Goal: Complete application form

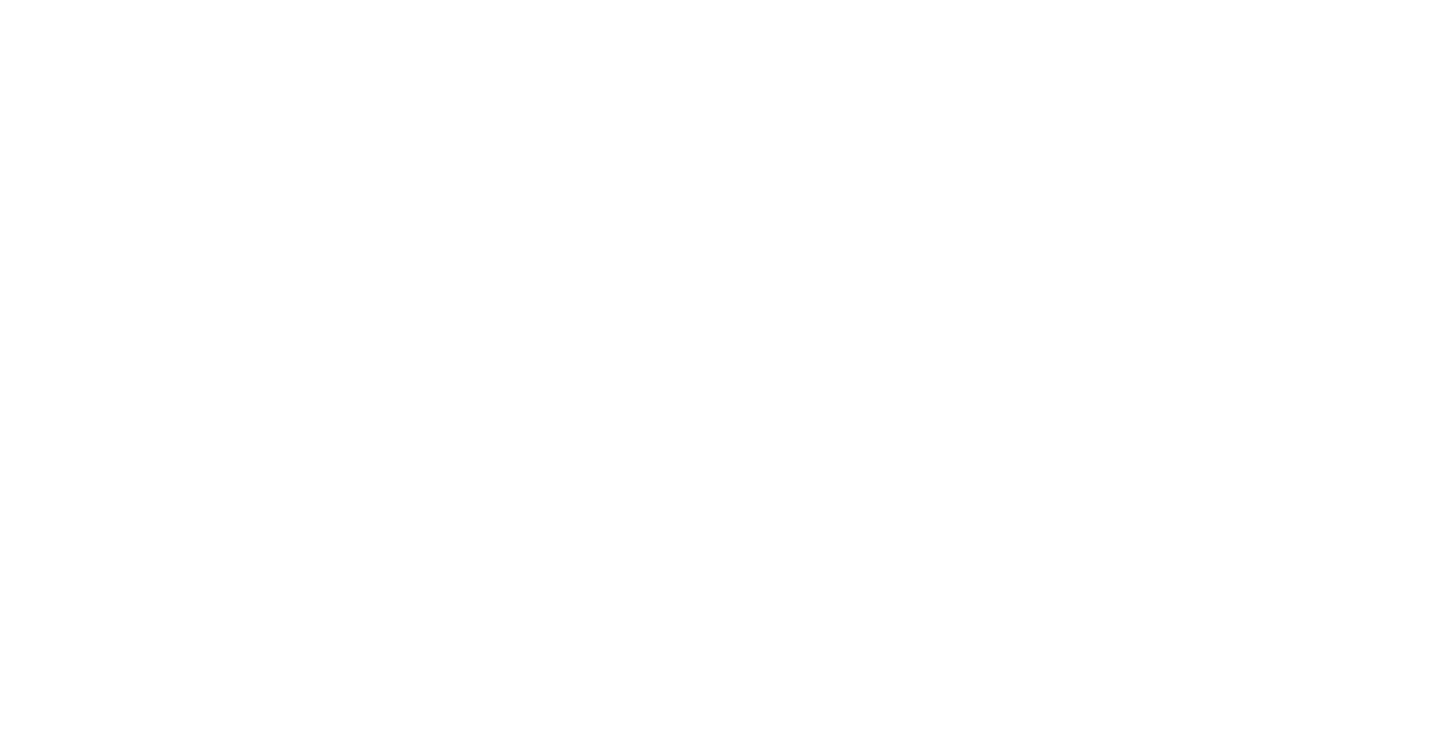
select select "MY"
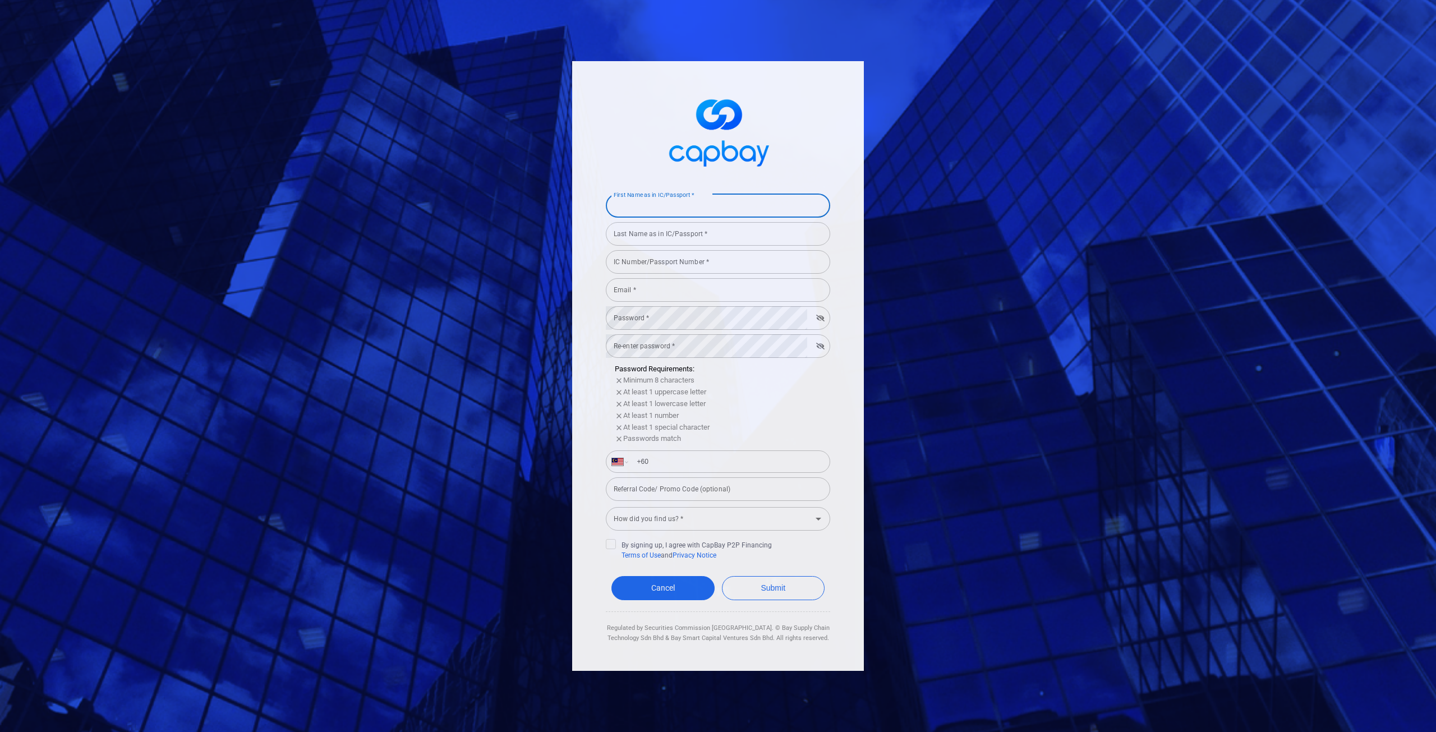
click at [704, 210] on input "First Name as in IC/Passport *" at bounding box center [718, 206] width 224 height 24
type input "Lo"
click at [694, 242] on input "Last Name as in IC/Passport *" at bounding box center [718, 234] width 224 height 24
type input "[PERSON_NAME]"
click at [690, 264] on input "IC Number/Passport Number *" at bounding box center [718, 262] width 224 height 24
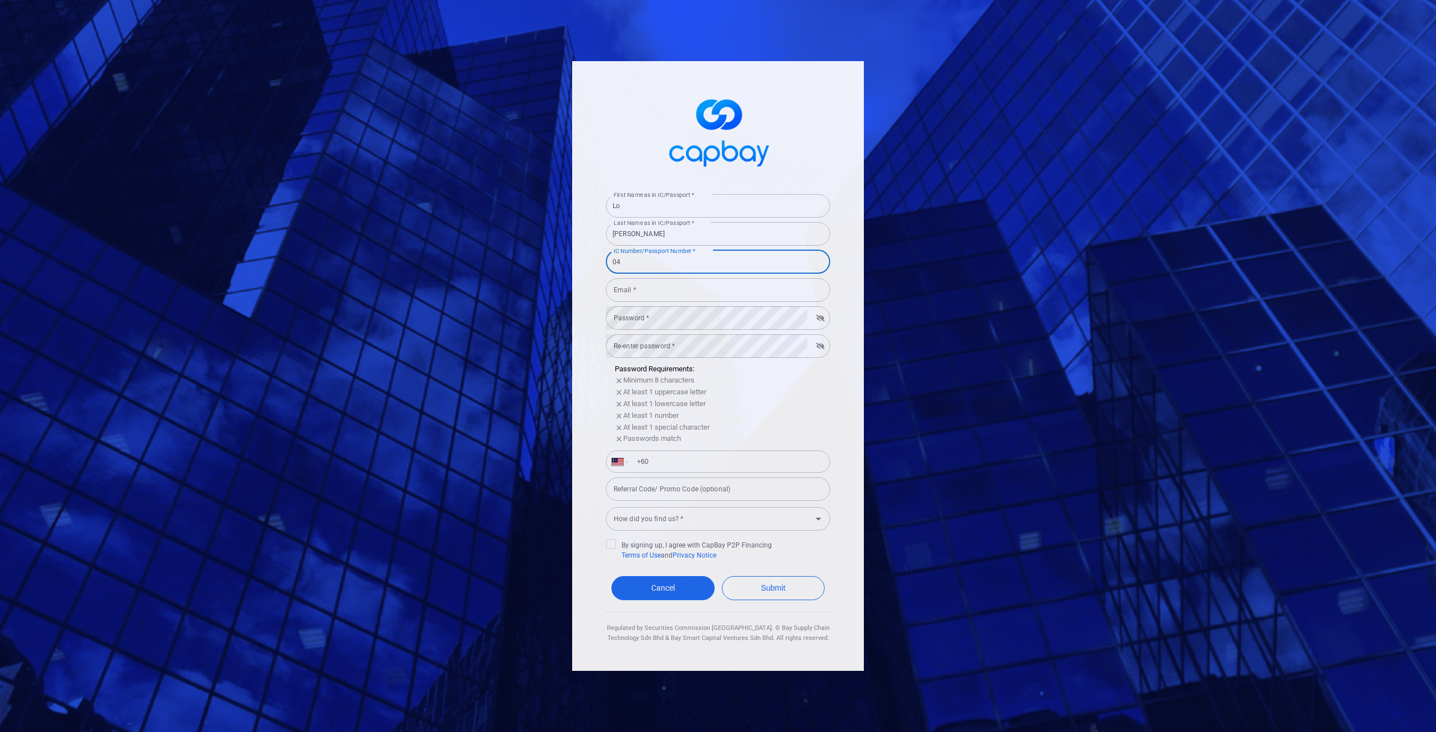
type input "0"
type input "941111145961"
click at [656, 291] on input "Email *" at bounding box center [718, 290] width 224 height 24
drag, startPoint x: 456, startPoint y: 269, endPoint x: 472, endPoint y: 276, distance: 18.1
click at [456, 269] on div "First Name as in IC/Passport * Lo First Name as in IC/Passport * Last Name as i…" at bounding box center [718, 366] width 1436 height 732
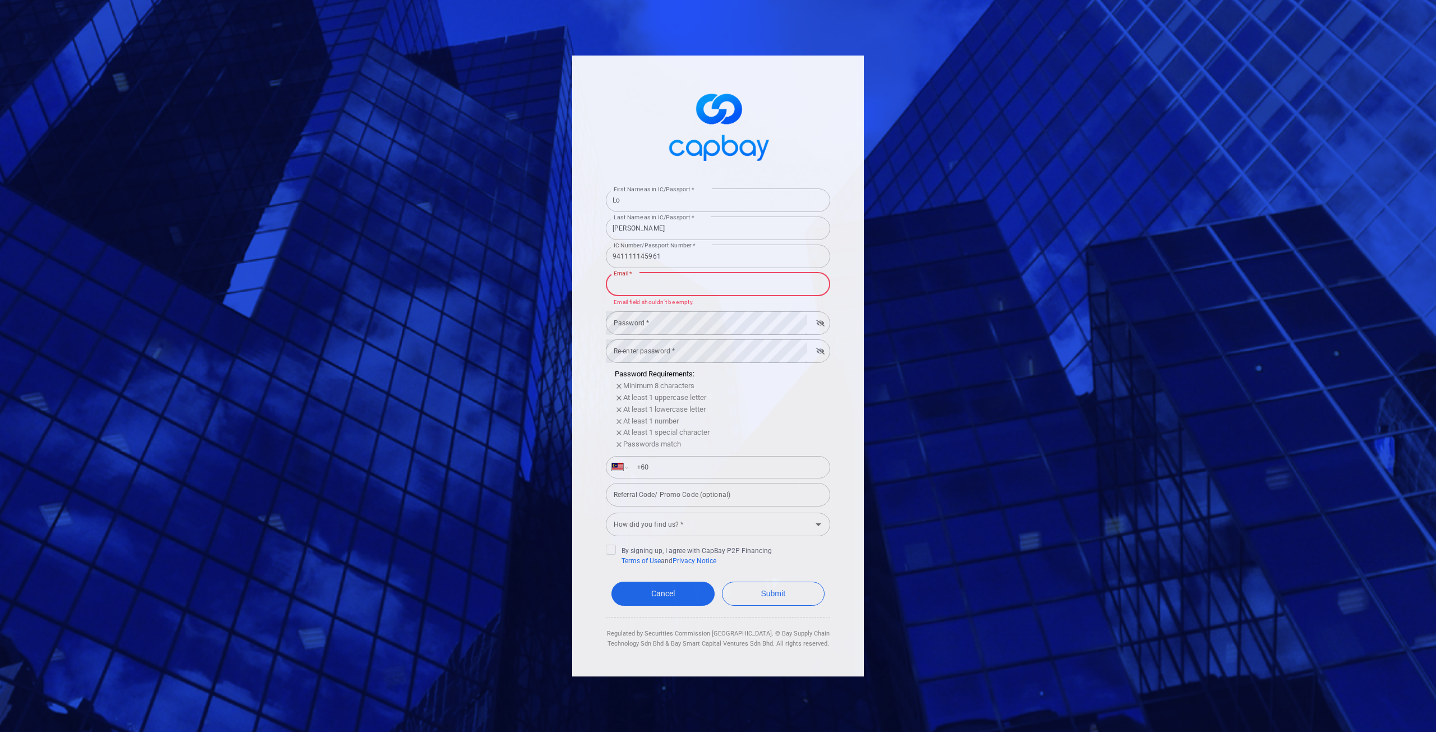
click at [655, 281] on input "Email *" at bounding box center [718, 285] width 224 height 24
click at [993, 290] on div "First Name as in IC/Passport * Lo First Name as in IC/Passport * Last Name as i…" at bounding box center [718, 366] width 1436 height 732
click at [685, 290] on input "Email *" at bounding box center [718, 285] width 224 height 24
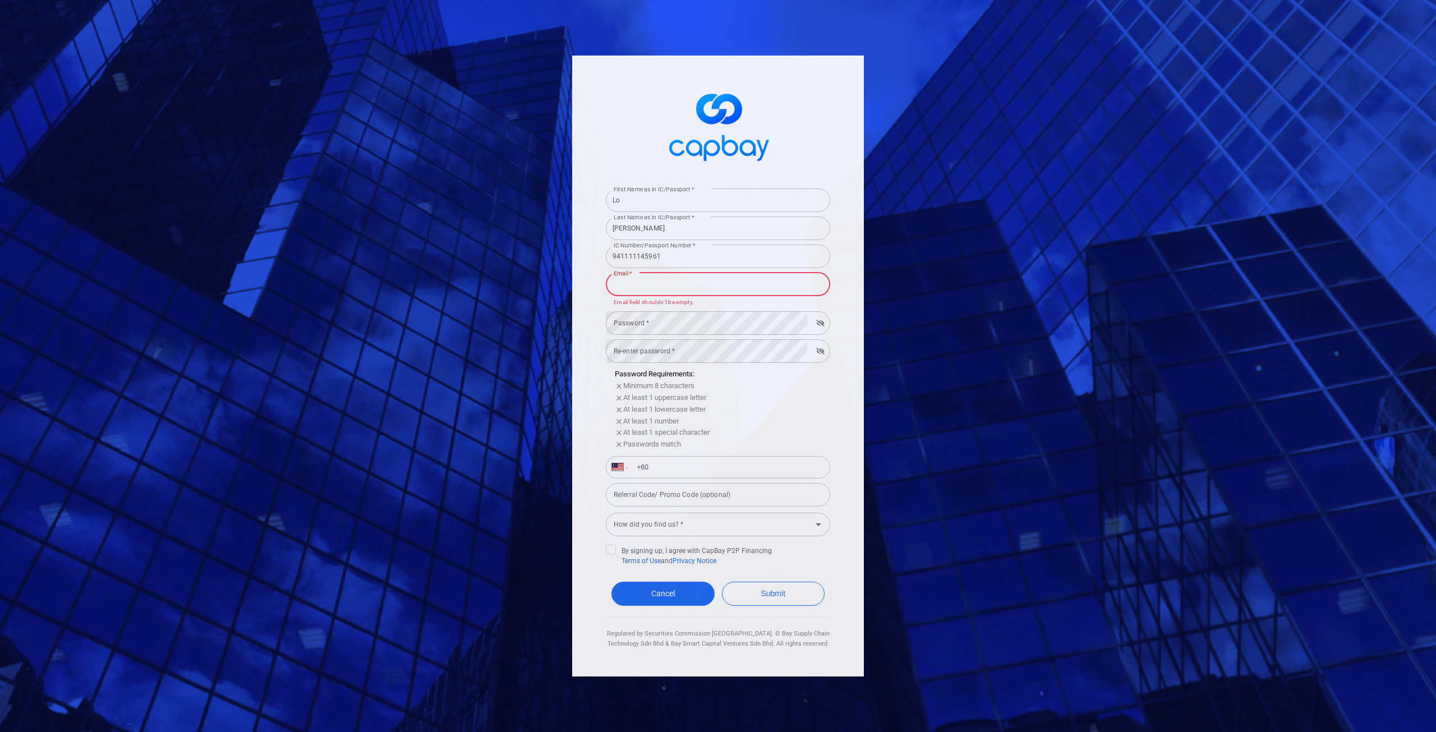
click at [1077, 326] on div "First Name as in IC/Passport * Lo First Name as in IC/Passport * Last Name as i…" at bounding box center [718, 366] width 1436 height 732
click at [658, 284] on input "Email *" at bounding box center [718, 285] width 224 height 24
click at [528, 315] on div "First Name as in IC/Passport * Lo First Name as in IC/Passport * Last Name as i…" at bounding box center [718, 366] width 1436 height 732
drag, startPoint x: 728, startPoint y: 512, endPoint x: 728, endPoint y: 521, distance: 9.0
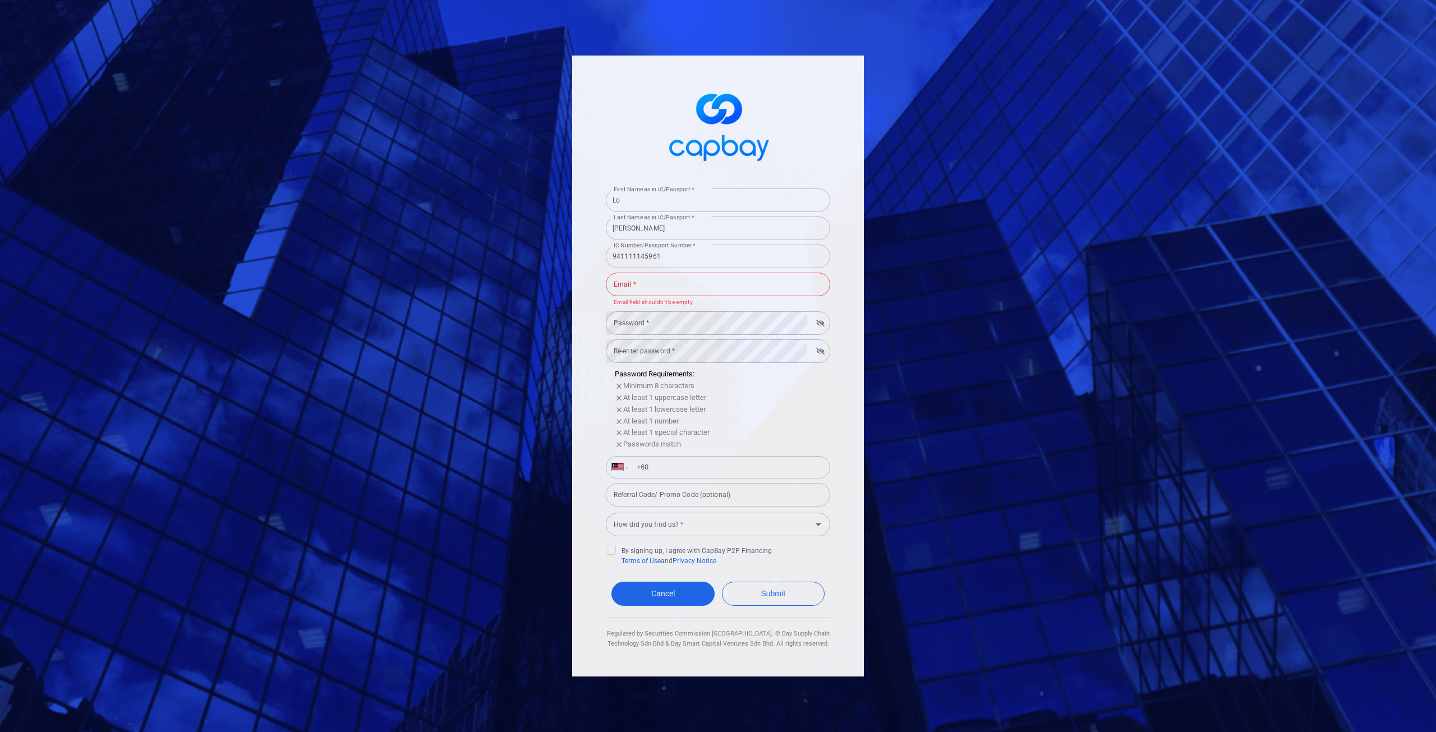
click at [728, 513] on div "How did you find us? * How did you find us? *" at bounding box center [718, 523] width 224 height 25
click at [728, 523] on input "How did you find us? *" at bounding box center [708, 524] width 199 height 21
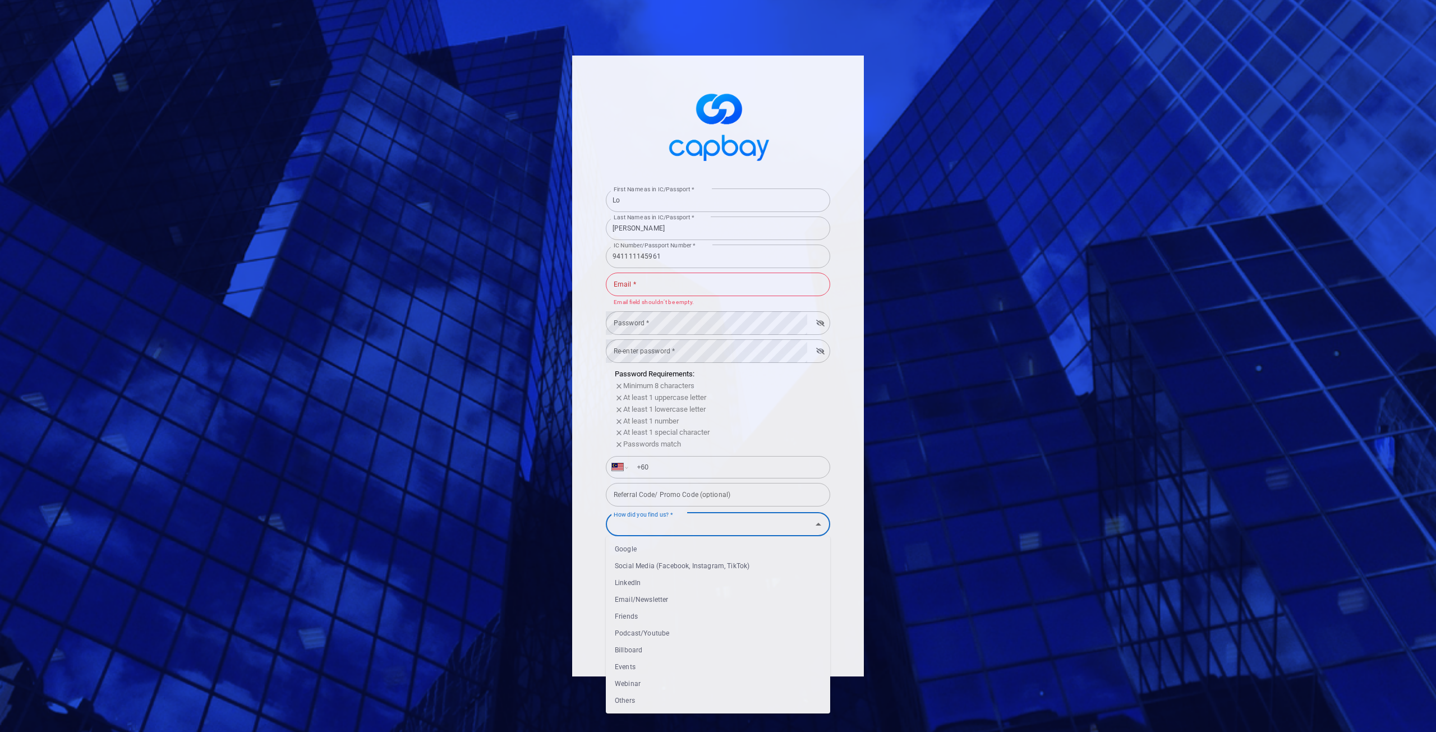
click at [728, 523] on input "How did you find us? *" at bounding box center [708, 524] width 199 height 21
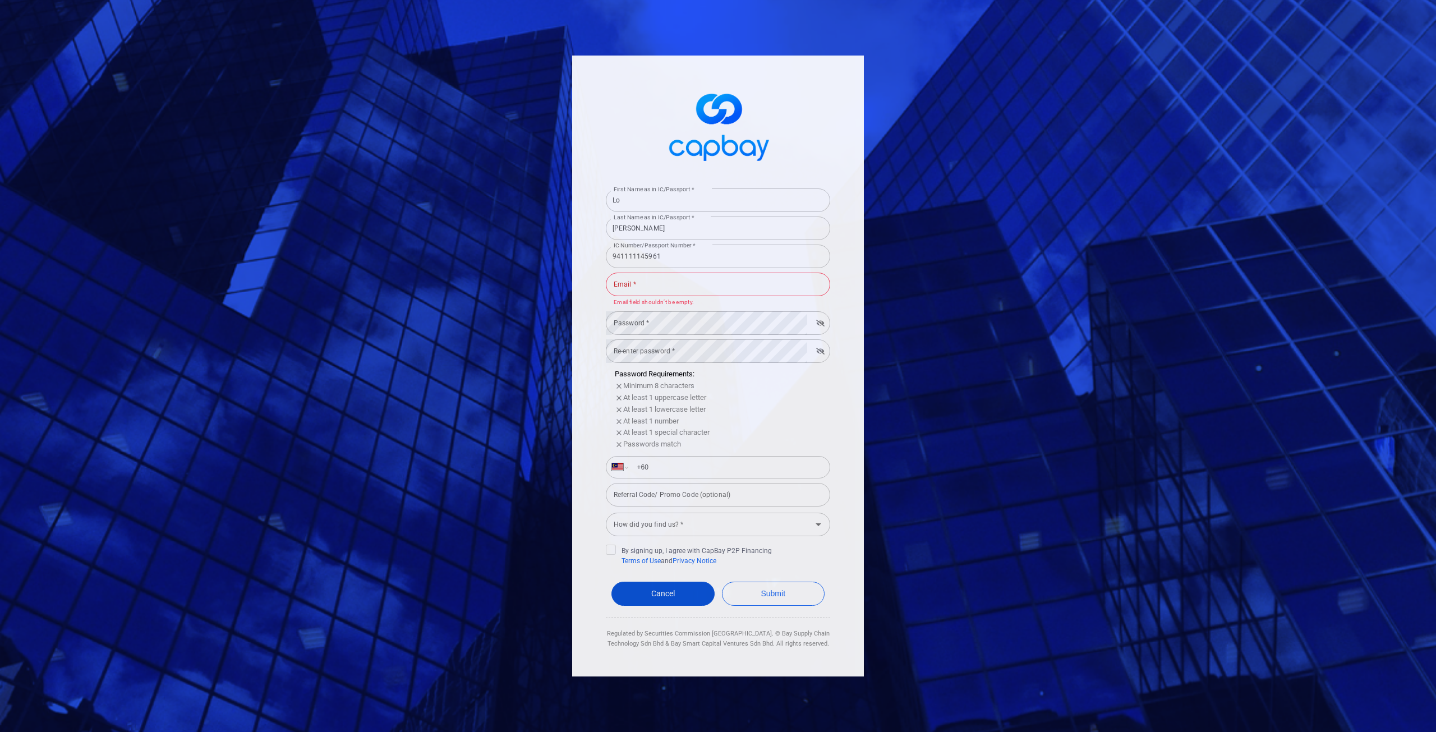
click at [681, 596] on link "Cancel" at bounding box center [662, 594] width 103 height 24
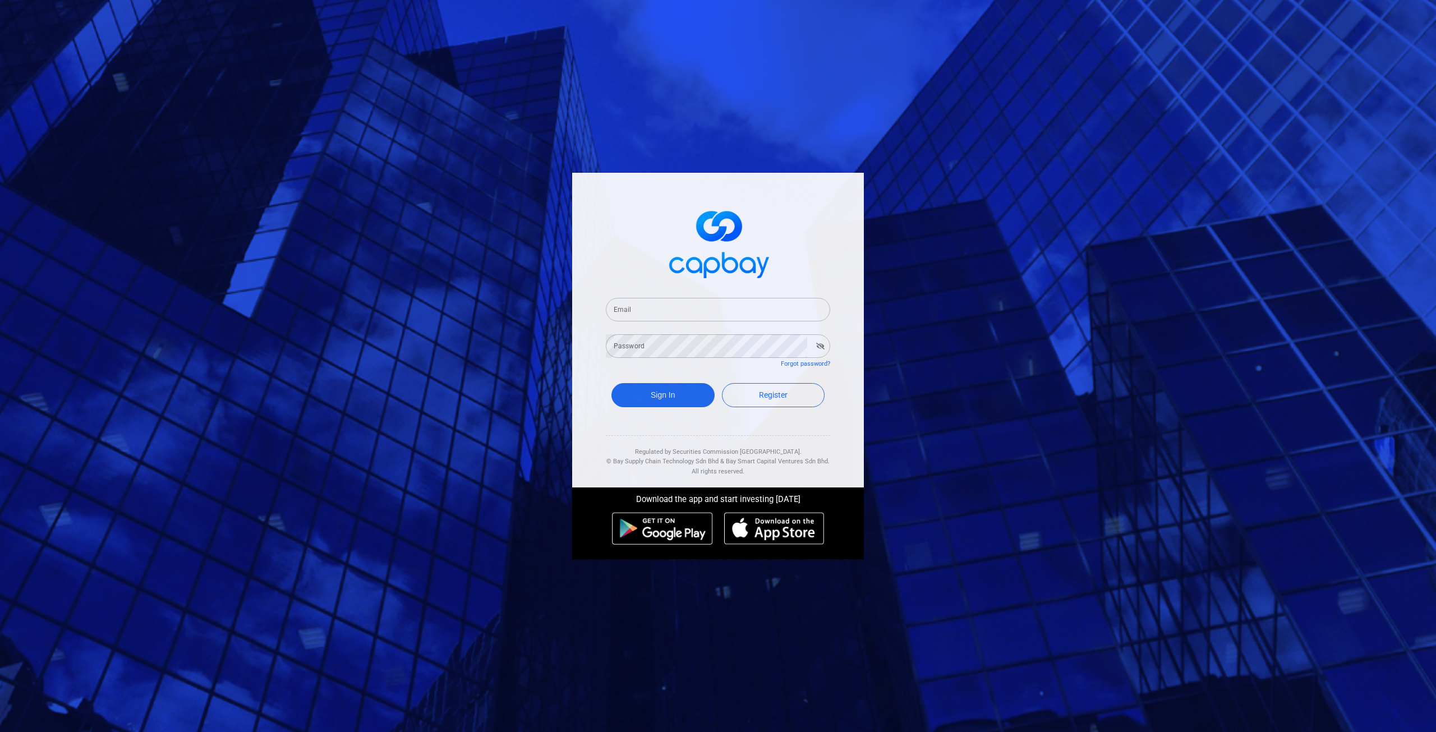
click at [656, 306] on input "Email" at bounding box center [718, 310] width 224 height 24
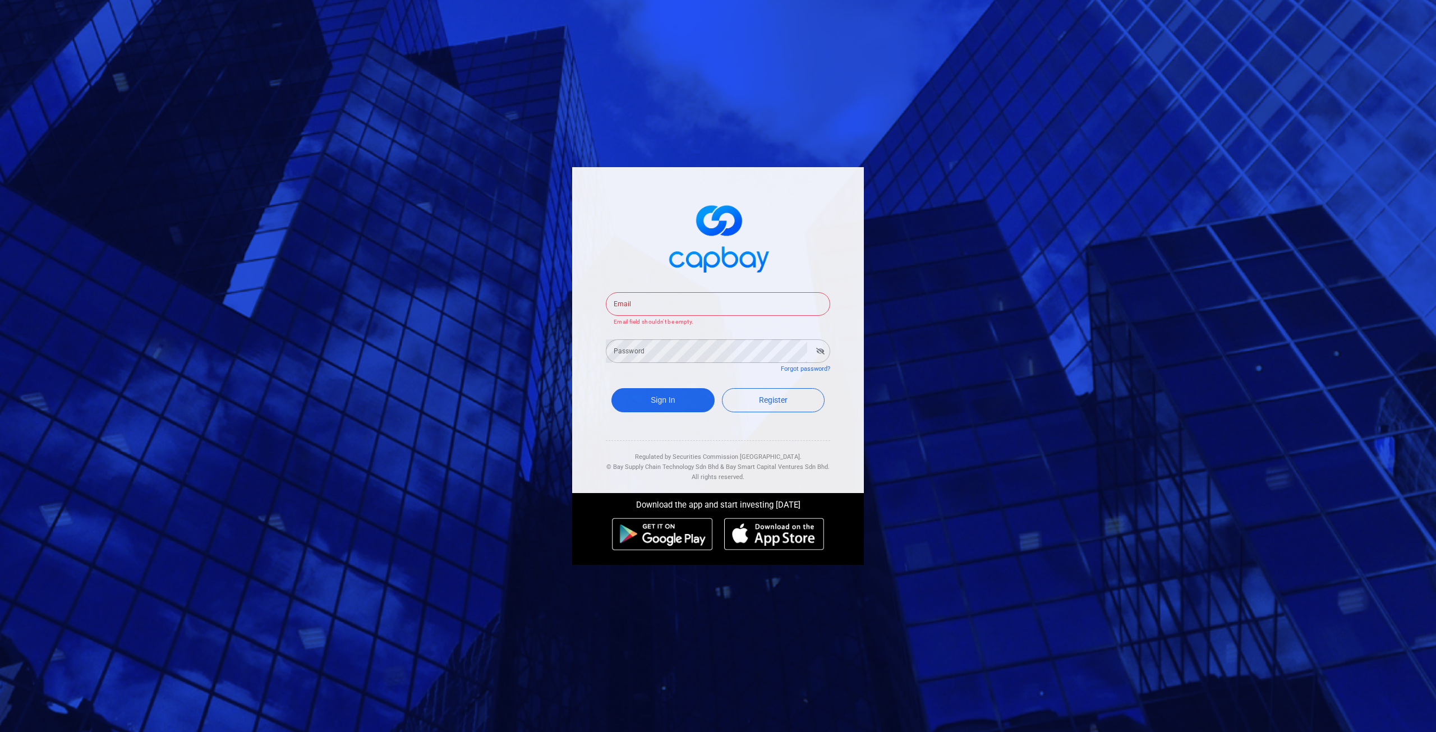
drag, startPoint x: 501, startPoint y: 267, endPoint x: 497, endPoint y: 272, distance: 6.3
click at [501, 267] on div "Email Email Email field shouldn't be empty. Password Password Forgot password? …" at bounding box center [718, 366] width 1436 height 732
click at [663, 311] on input "Email" at bounding box center [718, 304] width 224 height 24
click at [325, 241] on div "Email Email Email field shouldn't be empty. Password Password Forgot password? …" at bounding box center [718, 366] width 1436 height 732
